Goal: Information Seeking & Learning: Stay updated

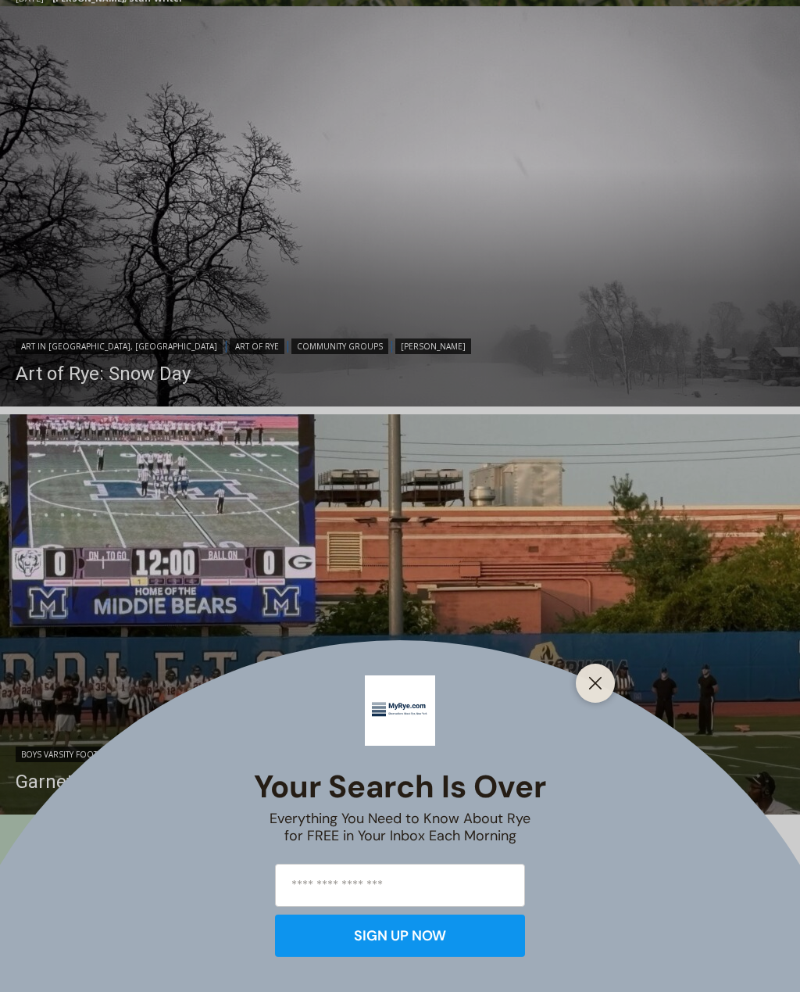
scroll to position [1110, 0]
click at [601, 688] on line "Close" at bounding box center [595, 682] width 11 height 11
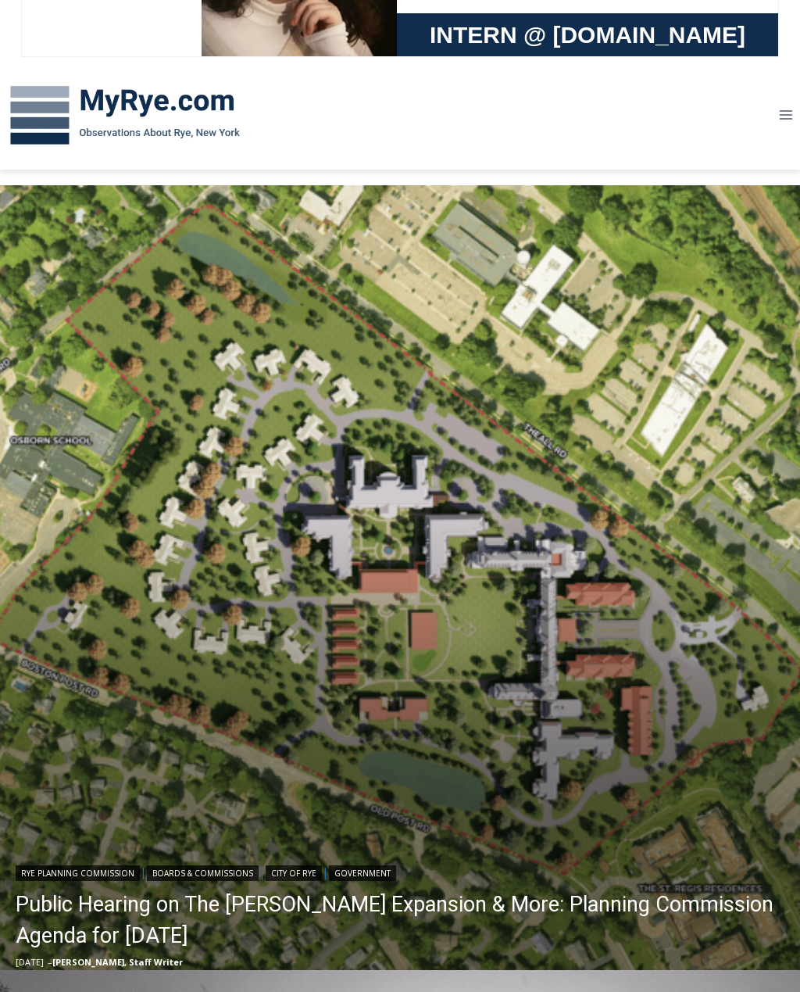
scroll to position [0, 0]
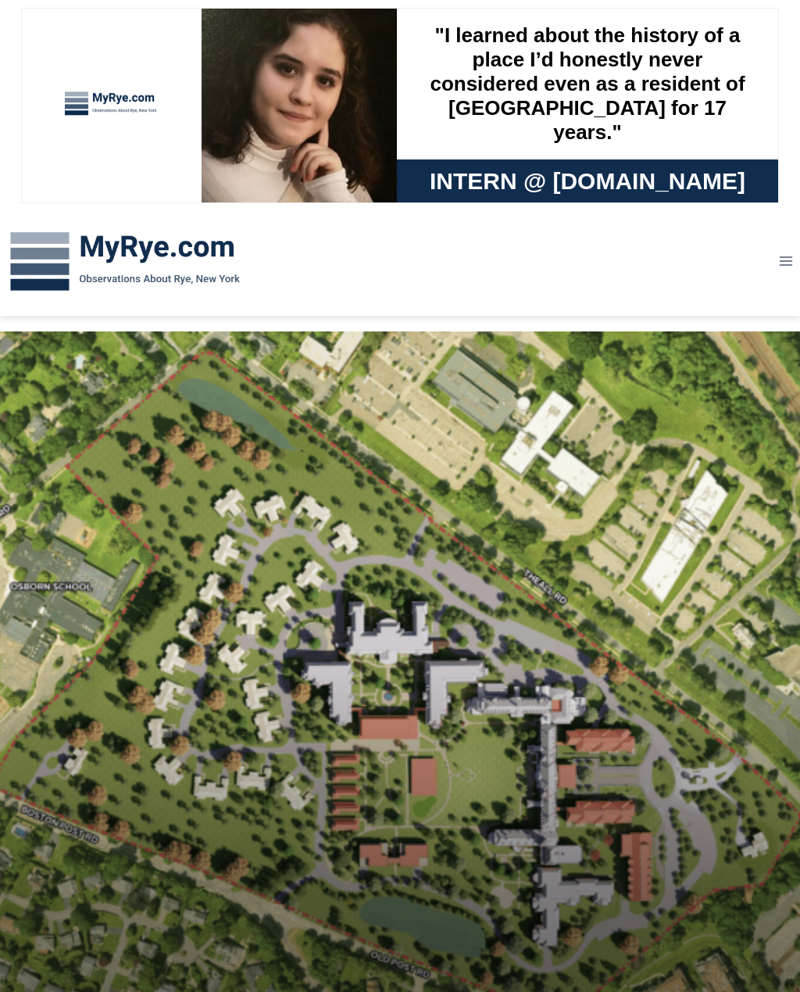
click at [781, 266] on icon "Toggle Menu" at bounding box center [786, 261] width 16 height 16
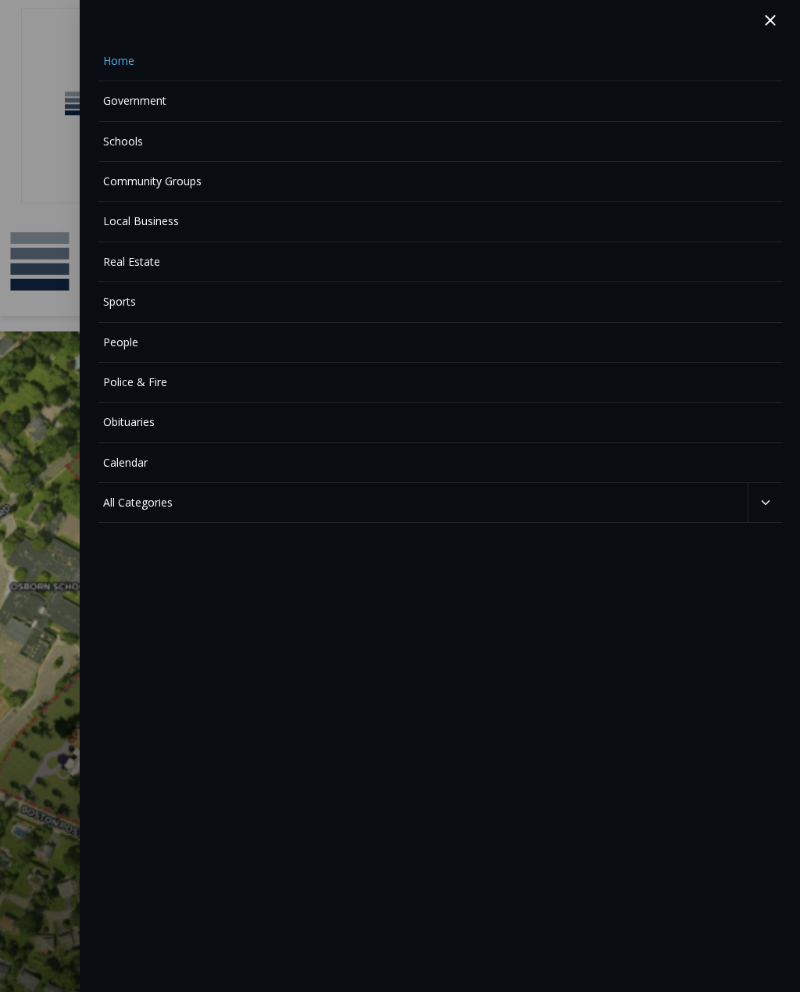
click at [345, 371] on link "Police & Fire" at bounding box center [440, 383] width 685 height 40
